Goal: Task Accomplishment & Management: Complete application form

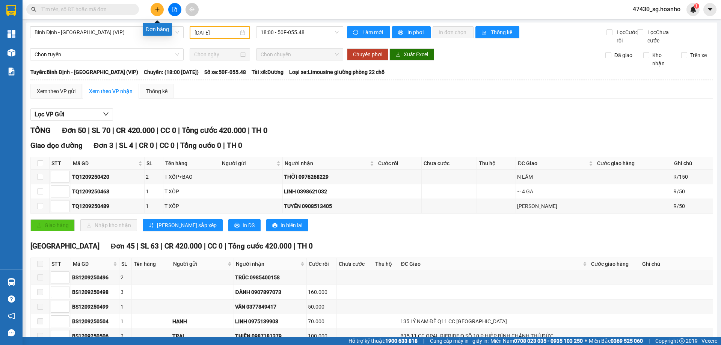
click at [155, 10] on icon "plus" at bounding box center [157, 9] width 5 height 5
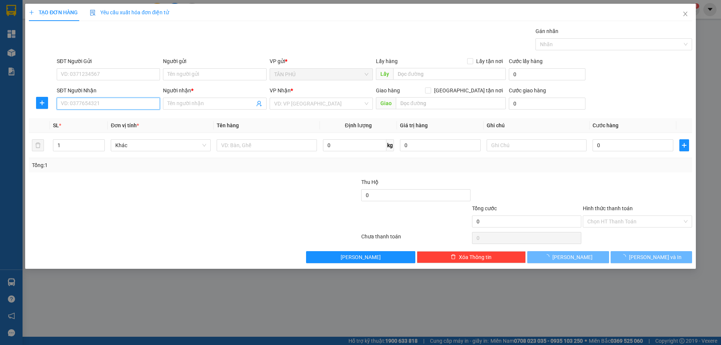
click at [156, 102] on input "SĐT Người Nhận" at bounding box center [108, 104] width 103 height 12
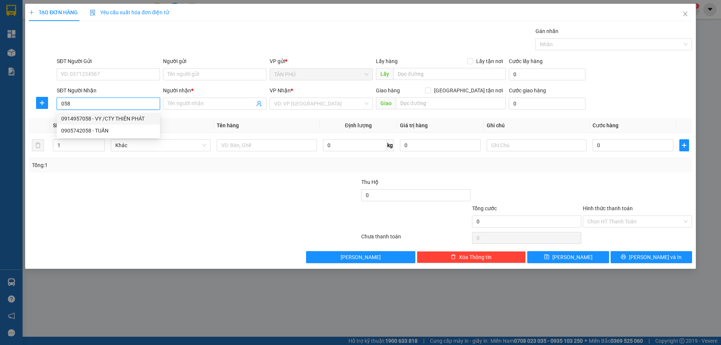
click at [130, 122] on div "0914957058 - VY /CTY THIÊN PHÁT" at bounding box center [108, 119] width 94 height 8
type input "0914957058"
type input "VY /CTY THIÊN PHÁT"
type input "0914957058"
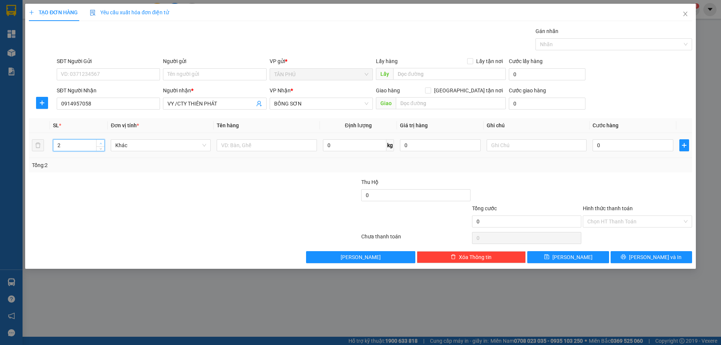
click at [101, 143] on icon "up" at bounding box center [100, 143] width 3 height 3
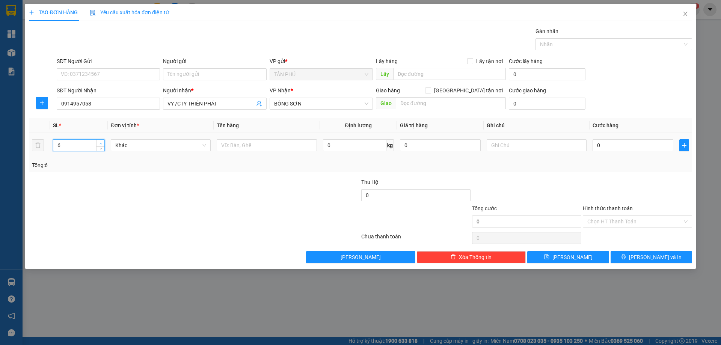
type input "7"
click at [101, 143] on icon "up" at bounding box center [100, 143] width 3 height 3
click at [235, 147] on input "text" at bounding box center [267, 145] width 100 height 12
type input "7 CỤC"
click at [539, 147] on input "text" at bounding box center [537, 145] width 100 height 12
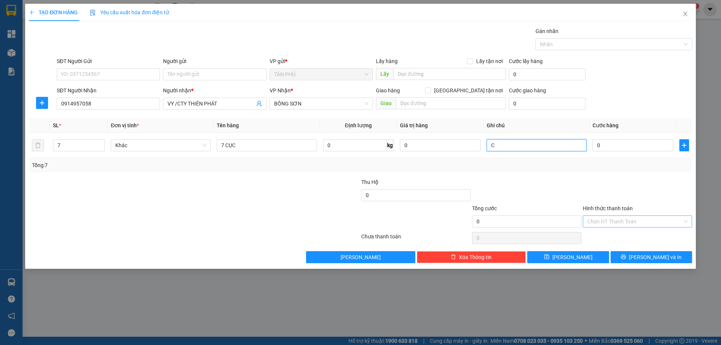
type input "C"
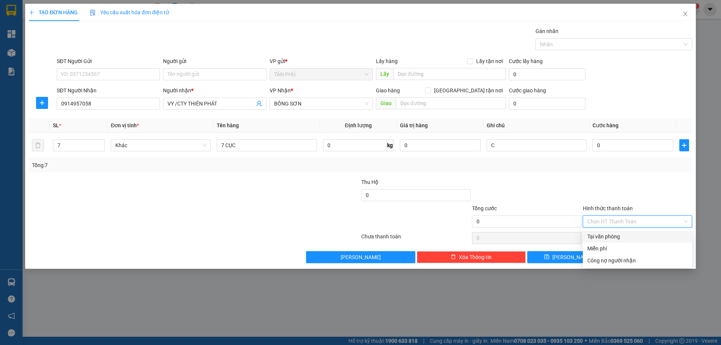
click at [636, 226] on input "Hình thức thanh toán" at bounding box center [634, 221] width 95 height 11
click at [631, 249] on div "Miễn phí" at bounding box center [637, 248] width 100 height 8
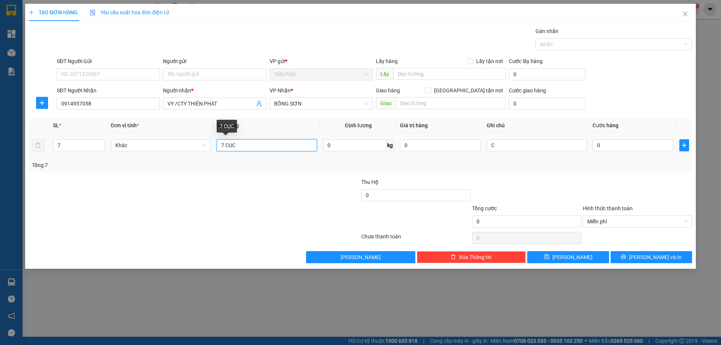
click at [246, 147] on input "7 CỤC" at bounding box center [267, 145] width 100 height 12
type input "7 KIỆN"
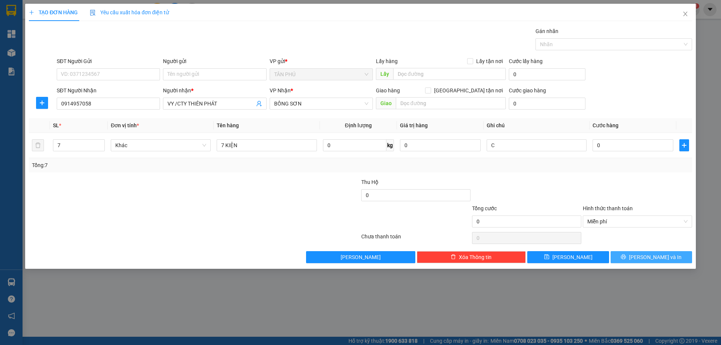
click at [634, 259] on button "[PERSON_NAME] và In" at bounding box center [650, 257] width 81 height 12
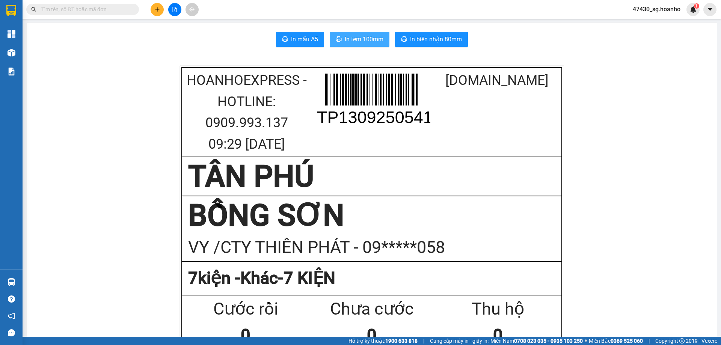
click at [340, 42] on button "In tem 100mm" at bounding box center [360, 39] width 60 height 15
